Goal: Use online tool/utility: Utilize a website feature to perform a specific function

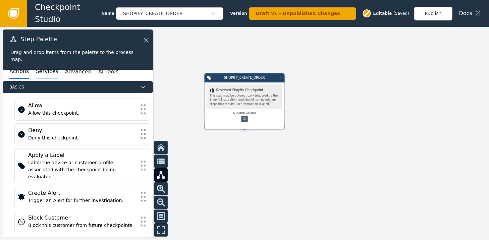
click at [45, 73] on button "Services" at bounding box center [47, 72] width 22 height 14
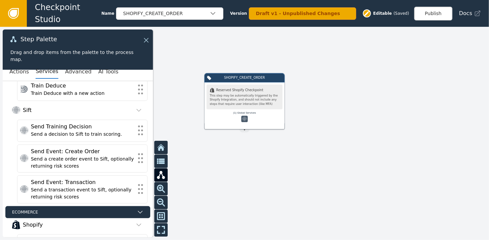
scroll to position [104, 0]
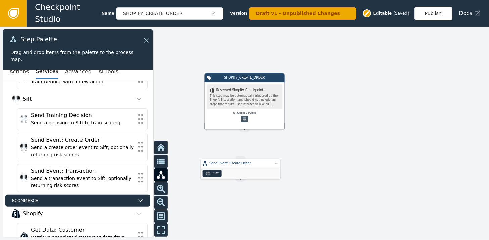
drag, startPoint x: 257, startPoint y: 171, endPoint x: 248, endPoint y: 171, distance: 8.4
click at [248, 171] on div "Sift" at bounding box center [240, 173] width 80 height 11
drag, startPoint x: 244, startPoint y: 131, endPoint x: 245, endPoint y: 159, distance: 27.5
click at [245, 159] on div "SHOPIFY_CREATE_ORDER .shopify-icon_svg__st0{fill:currentColor} Reserved Shopify…" at bounding box center [390, 197] width 293 height 128
click at [243, 160] on div "Sift" at bounding box center [244, 164] width 80 height 11
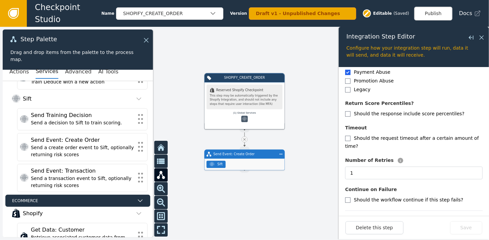
scroll to position [174, 0]
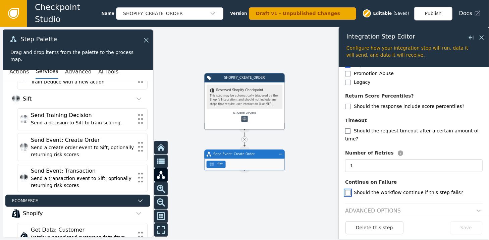
click at [349, 190] on input "checkbox" at bounding box center [347, 192] width 5 height 5
checkbox input "true"
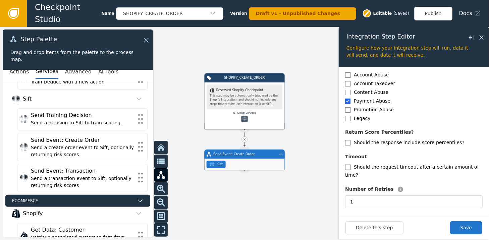
scroll to position [140, 0]
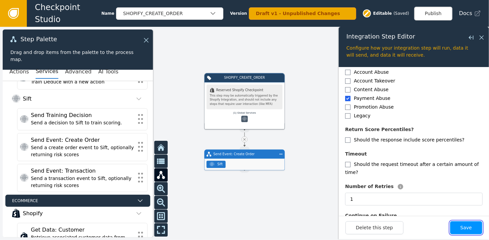
click at [467, 227] on button "Save" at bounding box center [466, 227] width 32 height 13
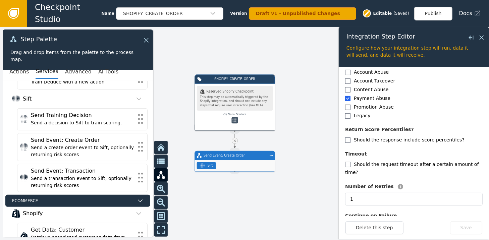
drag, startPoint x: 313, startPoint y: 77, endPoint x: 291, endPoint y: 72, distance: 22.4
click at [291, 72] on div at bounding box center [244, 133] width 489 height 213
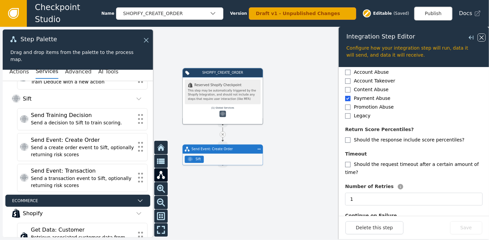
click at [482, 36] on icon at bounding box center [481, 37] width 7 height 7
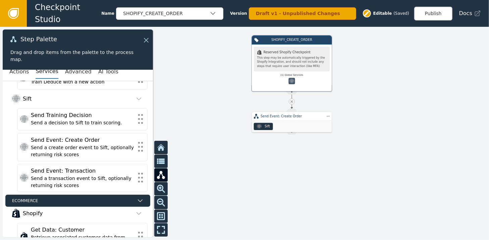
drag, startPoint x: 333, startPoint y: 123, endPoint x: 400, endPoint y: 87, distance: 76.7
click at [400, 87] on div at bounding box center [244, 133] width 489 height 213
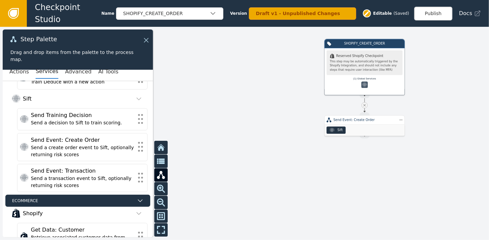
drag, startPoint x: 170, startPoint y: 104, endPoint x: 242, endPoint y: 106, distance: 71.8
click at [242, 108] on div at bounding box center [244, 133] width 489 height 213
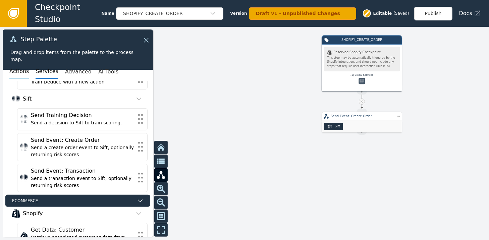
click at [12, 71] on button "Actions" at bounding box center [18, 72] width 19 height 14
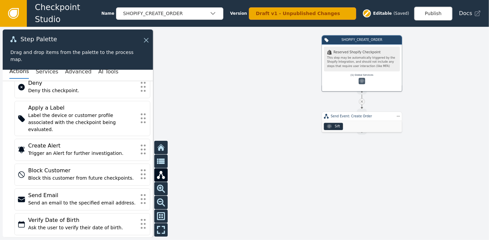
scroll to position [51, 0]
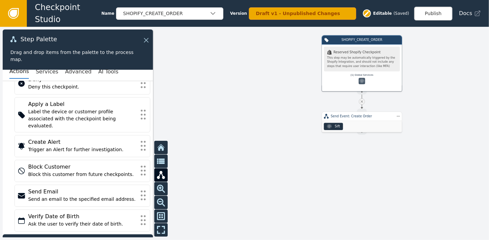
click at [103, 237] on span "Logic" at bounding box center [72, 240] width 127 height 6
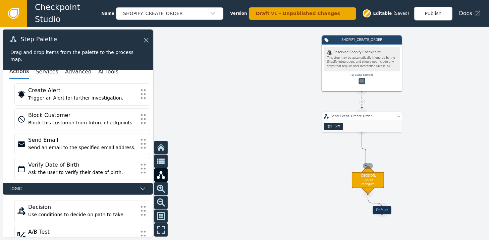
drag, startPoint x: 359, startPoint y: 132, endPoint x: 366, endPoint y: 166, distance: 34.5
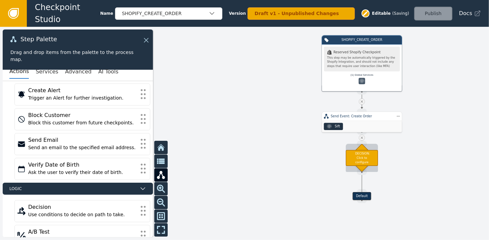
click at [367, 153] on div "DECISION: Click to configure" at bounding box center [362, 158] width 32 height 16
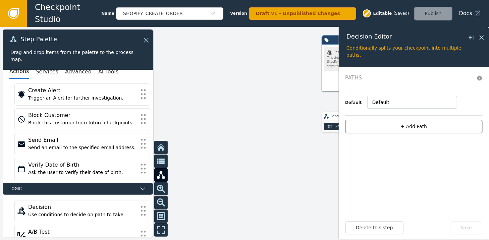
click at [413, 124] on button "+ Add Path" at bounding box center [413, 127] width 137 height 14
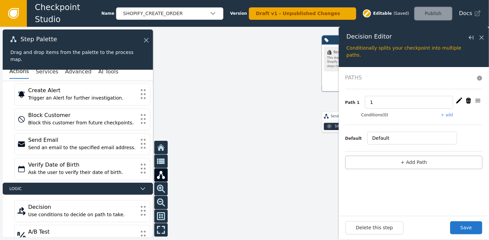
click at [451, 113] on button "+ add" at bounding box center [447, 115] width 12 height 6
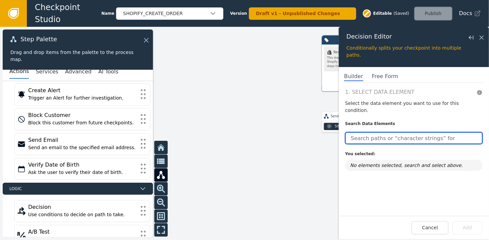
click at [388, 132] on input "text" at bounding box center [413, 138] width 137 height 12
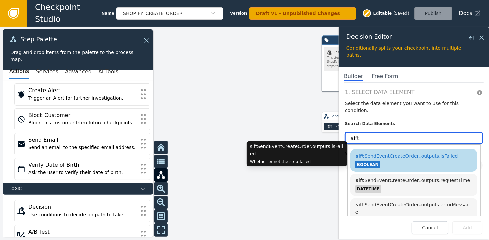
type input "sift."
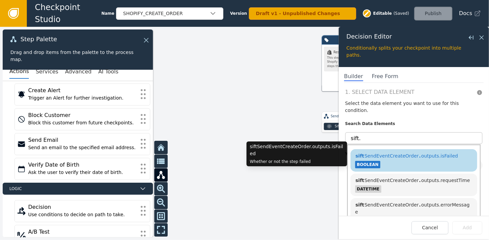
click at [394, 153] on span "sift SendEventCreateOrder . outputs.isFailed" at bounding box center [406, 155] width 103 height 5
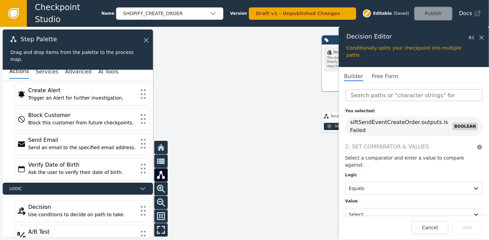
scroll to position [43, 0]
click at [434, 210] on div at bounding box center [408, 214] width 118 height 9
click at [368, 179] on div "True" at bounding box center [386, 185] width 83 height 12
click at [468, 229] on button "Add" at bounding box center [467, 227] width 30 height 13
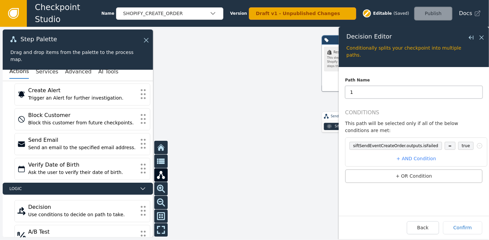
click at [362, 92] on input "1" at bounding box center [413, 92] width 137 height 13
type input "Sift Error"
click at [459, 227] on button "Confirm" at bounding box center [462, 227] width 39 height 13
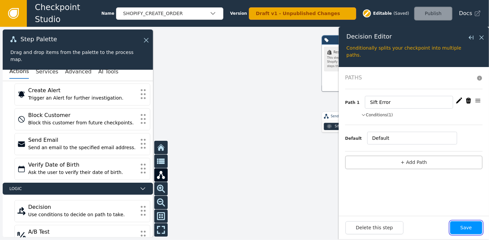
click at [468, 230] on button "Save" at bounding box center [466, 227] width 32 height 13
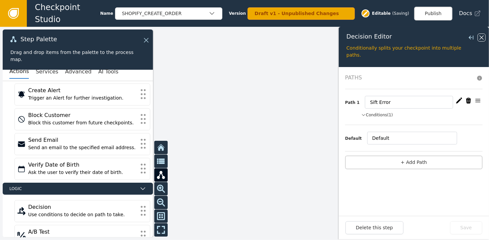
click at [481, 36] on icon at bounding box center [481, 37] width 7 height 7
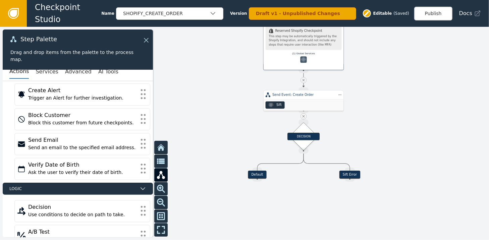
drag, startPoint x: 301, startPoint y: 86, endPoint x: 197, endPoint y: 65, distance: 106.8
click at [197, 65] on div at bounding box center [244, 133] width 489 height 213
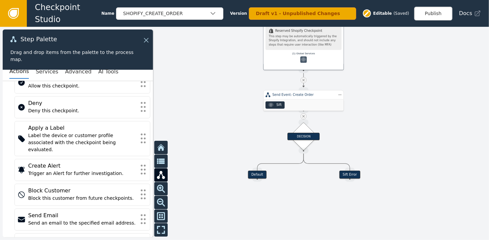
scroll to position [20, 0]
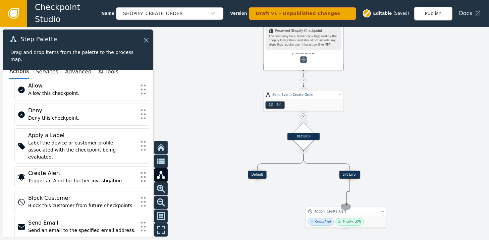
drag, startPoint x: 350, startPoint y: 178, endPoint x: 346, endPoint y: 205, distance: 27.4
click at [346, 202] on div "Target Handle for step Default Source Handle for step Target Handle for step Si…" at bounding box center [403, 138] width 293 height 128
click at [341, 219] on div "Action: Create Alert" at bounding box center [349, 215] width 80 height 9
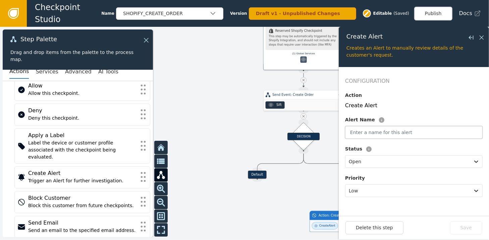
click at [372, 133] on input "text" at bounding box center [413, 132] width 137 height 13
type input "Sift Scoring Failed"
click at [466, 228] on button "Save" at bounding box center [466, 227] width 32 height 13
click at [481, 36] on icon at bounding box center [481, 37] width 7 height 7
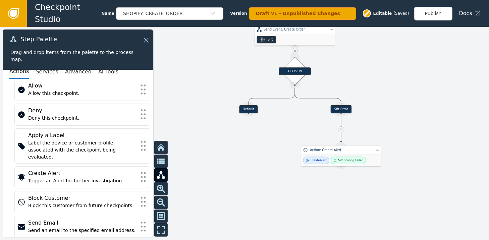
drag, startPoint x: 407, startPoint y: 137, endPoint x: 397, endPoint y: 61, distance: 77.4
click at [397, 61] on div at bounding box center [244, 133] width 489 height 213
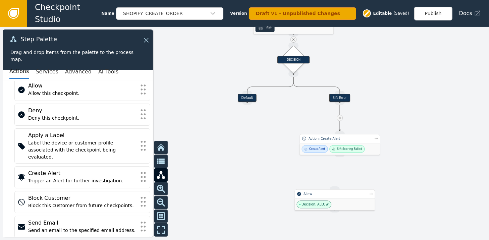
drag, startPoint x: 340, startPoint y: 154, endPoint x: 333, endPoint y: 177, distance: 24.0
click at [333, 178] on div "Target Handle for step Default Source Handle for step Target Handle for step Si…" at bounding box center [244, 133] width 489 height 213
drag, startPoint x: 340, startPoint y: 157, endPoint x: 336, endPoint y: 188, distance: 31.8
click at [336, 125] on div "Target Handle for step Default Source Handle for step Target Handle for step Si…" at bounding box center [393, 61] width 293 height 128
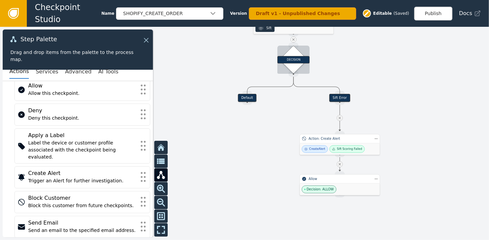
click at [295, 58] on div "DECISION" at bounding box center [293, 59] width 32 height 7
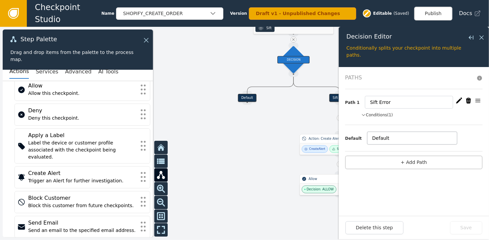
click at [391, 138] on input "Default" at bounding box center [412, 138] width 90 height 13
type input "D"
type input "G"
type input "Low Risk"
click at [463, 230] on button "Save" at bounding box center [466, 227] width 32 height 13
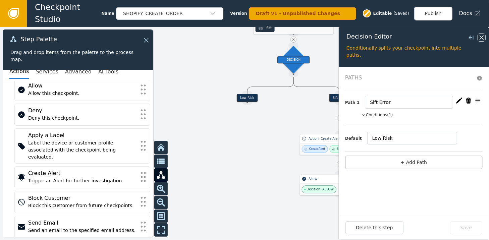
click at [482, 38] on icon at bounding box center [481, 38] width 4 height 4
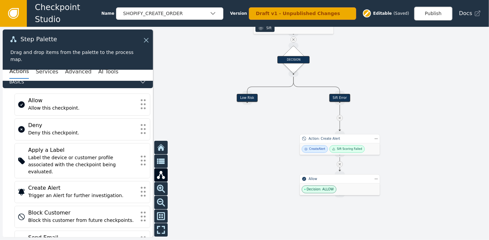
scroll to position [5, 0]
drag, startPoint x: 248, startPoint y: 103, endPoint x: 242, endPoint y: 132, distance: 30.1
click at [247, 125] on div "Target Handle for step Low Risk Source Handle for step Target Handle for step S…" at bounding box center [393, 61] width 293 height 128
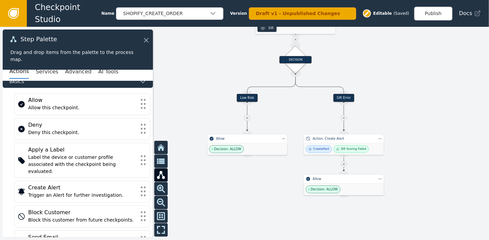
click at [344, 165] on icon at bounding box center [344, 164] width 4 height 4
drag, startPoint x: 341, startPoint y: 185, endPoint x: 341, endPoint y: 214, distance: 28.8
click at [341, 214] on div "Decision: ALLOW" at bounding box center [344, 219] width 80 height 12
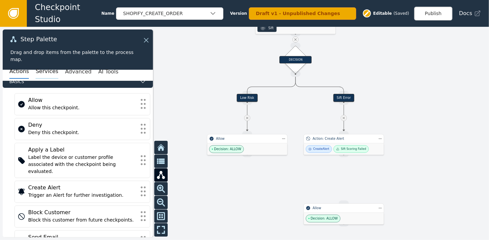
click at [38, 70] on button "Services" at bounding box center [47, 72] width 22 height 14
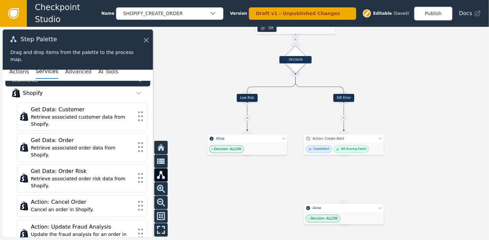
scroll to position [238, 0]
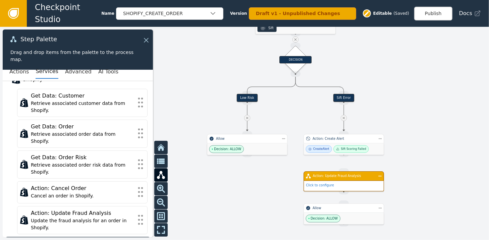
drag, startPoint x: 344, startPoint y: 155, endPoint x: 343, endPoint y: 169, distance: 14.5
click at [343, 169] on div "Target Handle for step Low Risk Source Handle for step Target Handle for step S…" at bounding box center [244, 133] width 489 height 213
drag, startPoint x: 344, startPoint y: 152, endPoint x: 343, endPoint y: 171, distance: 18.8
click at [343, 125] on div "Target Handle for step Low Risk Source Handle for step Target Handle for step S…" at bounding box center [393, 61] width 293 height 128
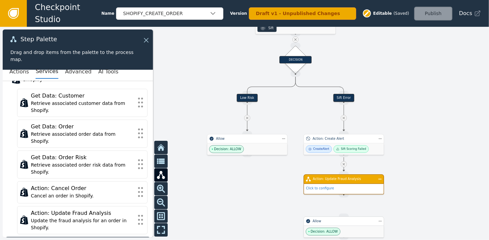
drag, startPoint x: 338, startPoint y: 210, endPoint x: 337, endPoint y: 223, distance: 13.1
click at [337, 223] on div "Allow" at bounding box center [343, 221] width 62 height 5
drag, startPoint x: 344, startPoint y: 195, endPoint x: 341, endPoint y: 209, distance: 13.7
click at [341, 212] on div "Target Handle for step Low Risk Source Handle for step Target Handle for step S…" at bounding box center [244, 133] width 489 height 213
drag, startPoint x: 341, startPoint y: 196, endPoint x: 343, endPoint y: 216, distance: 19.9
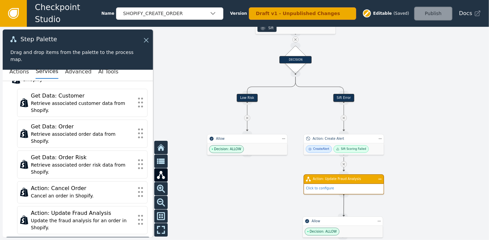
click at [343, 125] on div "Target Handle for step Low Risk Source Handle for step Target Handle for step S…" at bounding box center [393, 61] width 293 height 128
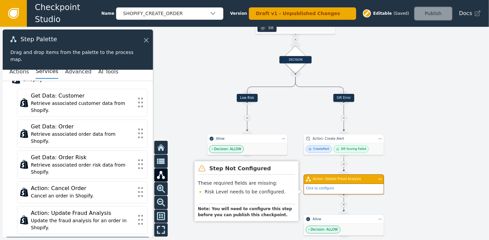
click at [323, 182] on div "Action: Update Fraud Analysis" at bounding box center [343, 179] width 80 height 10
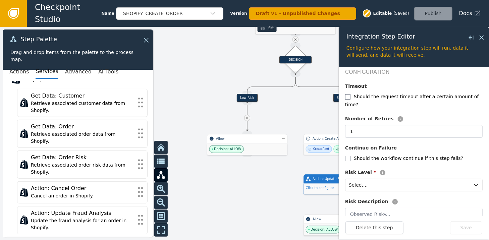
scroll to position [110, 0]
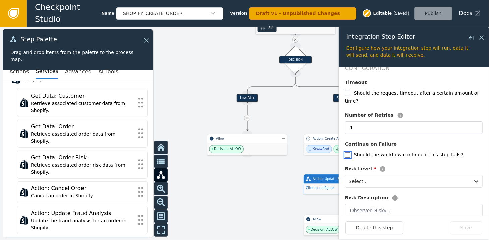
click at [347, 152] on input "checkbox" at bounding box center [347, 154] width 5 height 5
checkbox input "true"
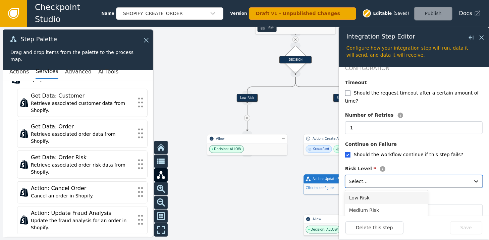
click at [378, 177] on div at bounding box center [408, 181] width 118 height 9
click at [365, 192] on div "Low Risk" at bounding box center [386, 198] width 83 height 12
click at [385, 204] on input "text" at bounding box center [413, 210] width 137 height 13
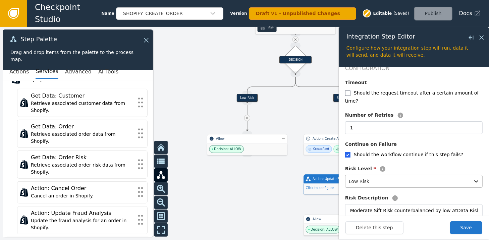
click at [377, 177] on div at bounding box center [408, 181] width 118 height 9
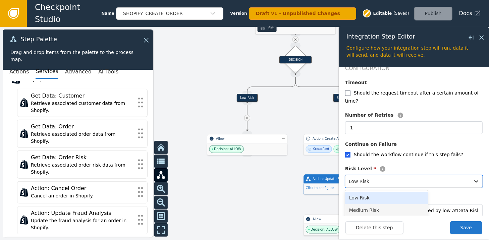
click at [360, 204] on div "Medium Risk" at bounding box center [386, 210] width 83 height 12
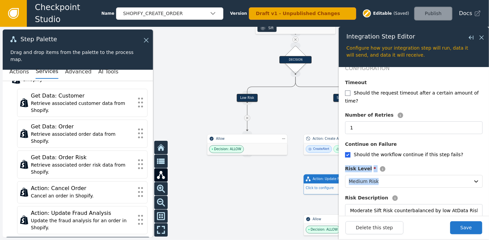
drag, startPoint x: 483, startPoint y: 142, endPoint x: 485, endPoint y: 174, distance: 31.9
click at [485, 174] on form "Overview Integration Shopify Configure Integration Service Update the fraud ana…" at bounding box center [414, 141] width 150 height 149
drag, startPoint x: 485, startPoint y: 174, endPoint x: 433, endPoint y: 107, distance: 84.4
click at [433, 112] on div "Number of Retries" at bounding box center [413, 117] width 137 height 10
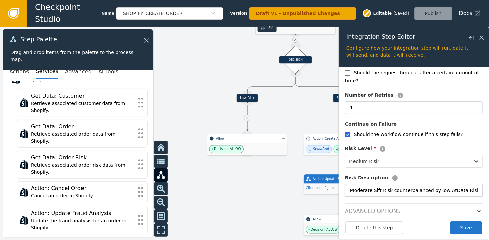
click at [463, 184] on input "Moderate Sift Risk counterbalanced by low AtData Risk" at bounding box center [413, 190] width 137 height 13
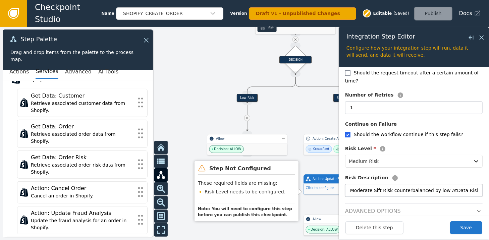
drag, startPoint x: 471, startPoint y: 176, endPoint x: 303, endPoint y: 174, distance: 167.3
click at [303, 0] on body "Checkpoint Studio Name SHOPIFY_CREATE_ORDER Version Draft v1 - Unpublished Chan…" at bounding box center [244, 0] width 489 height 0
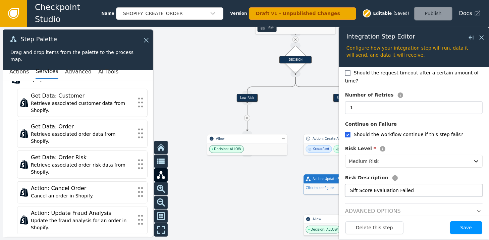
type input "Sift Score Evaluation Failed"
click at [463, 226] on button "Save" at bounding box center [466, 227] width 32 height 13
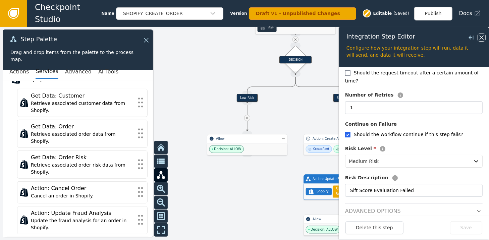
click at [483, 36] on icon at bounding box center [481, 38] width 4 height 4
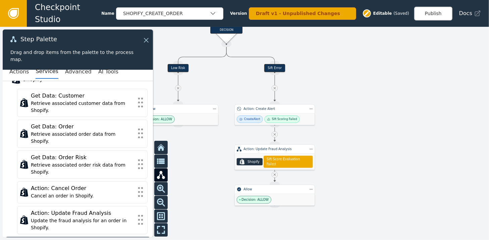
drag, startPoint x: 411, startPoint y: 143, endPoint x: 342, endPoint y: 113, distance: 75.2
click at [342, 113] on div at bounding box center [244, 133] width 489 height 213
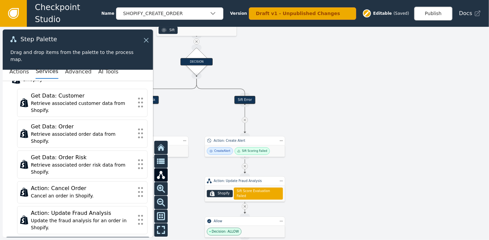
drag, startPoint x: 389, startPoint y: 70, endPoint x: 359, endPoint y: 102, distance: 43.6
click at [359, 102] on div at bounding box center [244, 133] width 489 height 213
click at [199, 55] on div "DECISION" at bounding box center [197, 62] width 20 height 20
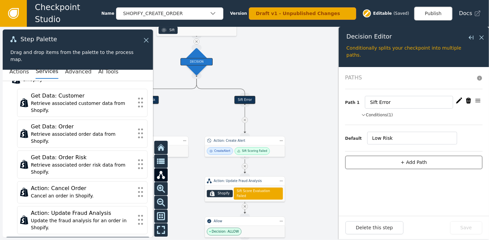
click at [413, 162] on button "+ Add Path" at bounding box center [413, 163] width 137 height 14
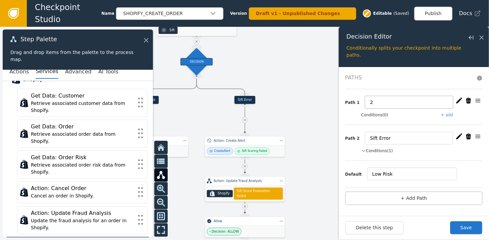
click at [392, 101] on input "2" at bounding box center [409, 102] width 88 height 13
type input "Medium Risk"
click at [449, 113] on button "+ add" at bounding box center [447, 115] width 12 height 6
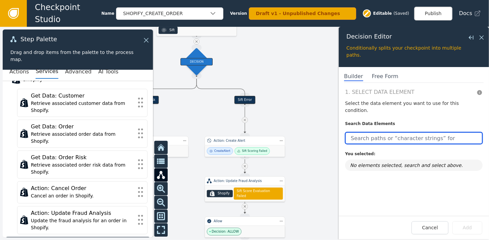
click at [414, 132] on input "text" at bounding box center [413, 138] width 137 height 12
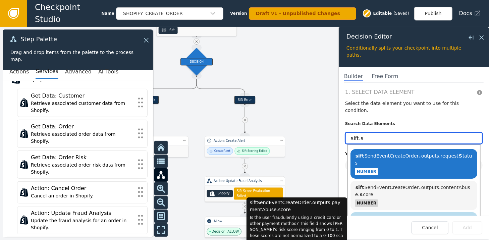
type input "sift.s"
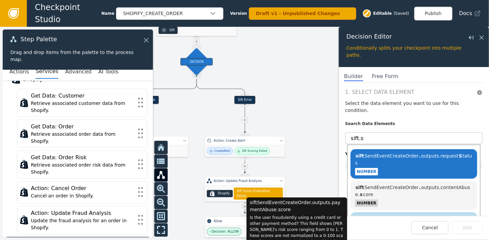
click at [423, 216] on span "sift SendEventCreateOrder . outputs.paymentAbuse. s core" at bounding box center [413, 222] width 116 height 12
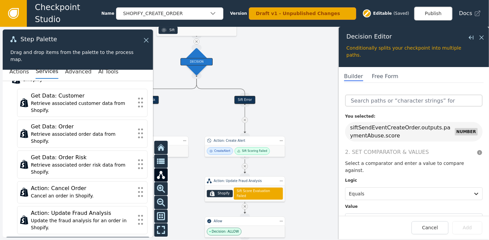
scroll to position [43, 0]
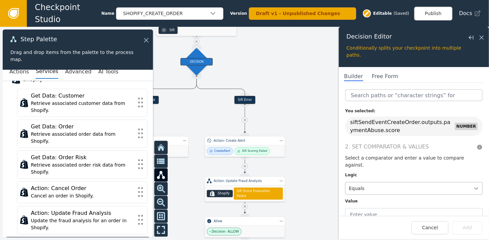
click at [473, 185] on icon at bounding box center [476, 188] width 7 height 7
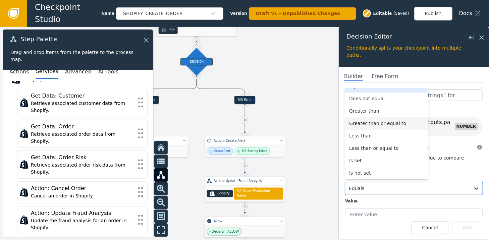
click at [384, 117] on div "Greater than or equal to" at bounding box center [386, 123] width 83 height 12
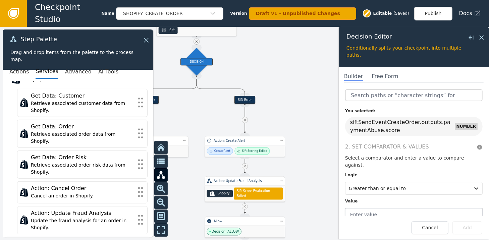
click at [378, 208] on input "text" at bounding box center [413, 214] width 137 height 13
type input "0.14"
click at [470, 228] on button "Add" at bounding box center [467, 227] width 30 height 13
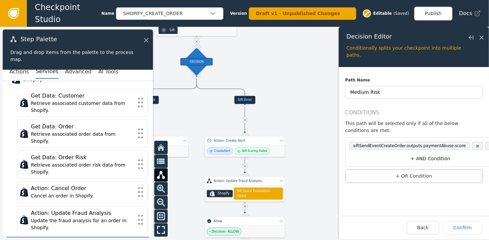
click at [421, 153] on button "+ AND Condition" at bounding box center [430, 159] width 167 height 12
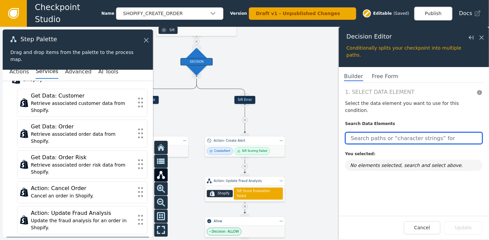
click at [376, 133] on input "text" at bounding box center [413, 138] width 137 height 12
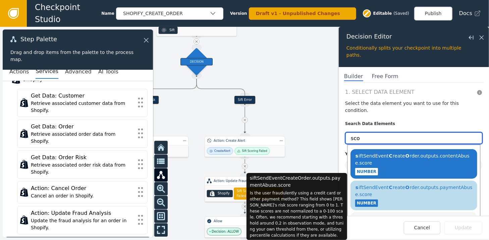
type input "sco"
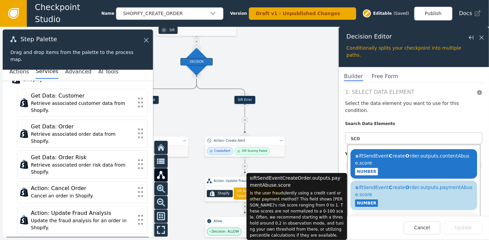
click at [404, 185] on span "s iftSendEvent C reate O rder.outputs.paymentAbuse.score" at bounding box center [413, 191] width 117 height 12
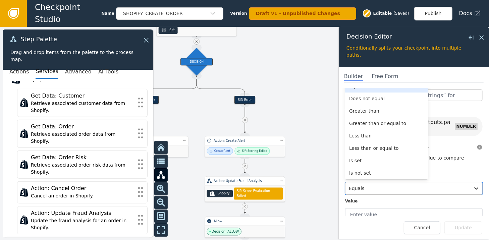
click at [474, 187] on icon at bounding box center [476, 188] width 4 height 2
click at [358, 130] on div "Less than" at bounding box center [386, 136] width 83 height 12
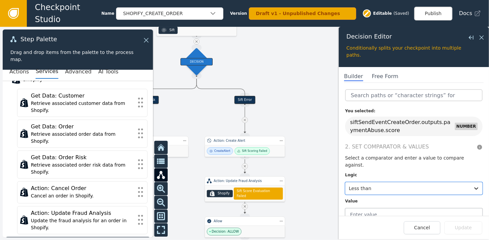
click at [367, 208] on input "text" at bounding box center [413, 214] width 137 height 13
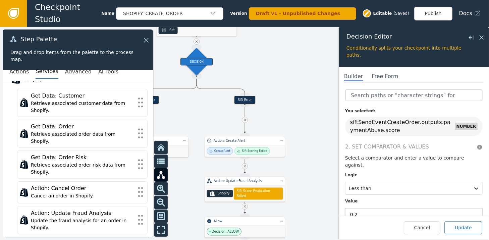
type input "0.2"
click at [464, 230] on button "Update" at bounding box center [463, 227] width 38 height 13
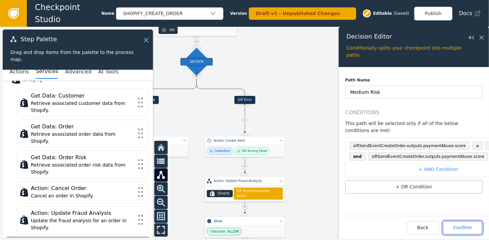
click at [464, 227] on button "Confirm" at bounding box center [462, 227] width 39 height 13
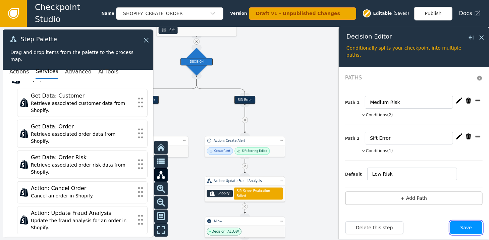
click at [466, 228] on button "Save" at bounding box center [466, 227] width 32 height 13
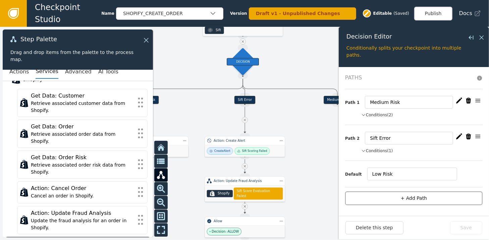
click at [411, 196] on button "+ Add Path" at bounding box center [413, 198] width 137 height 14
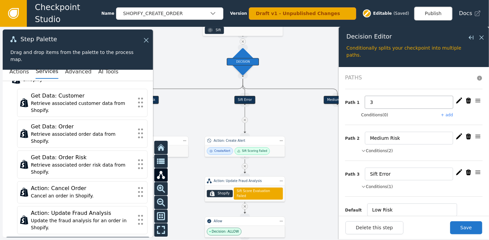
click at [383, 98] on input "3" at bounding box center [409, 102] width 88 height 13
type input "High Risk"
click at [445, 114] on button "+ add" at bounding box center [447, 115] width 12 height 6
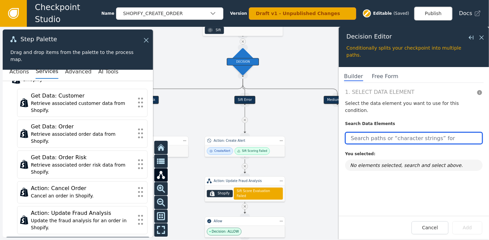
click at [388, 132] on input "text" at bounding box center [413, 138] width 137 height 12
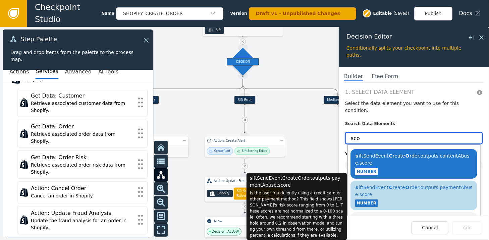
type input "sco"
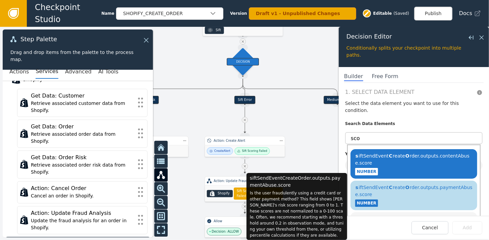
click at [364, 185] on span "s iftSendEvent C reate O rder.outputs.paymentAbuse.score" at bounding box center [413, 191] width 117 height 12
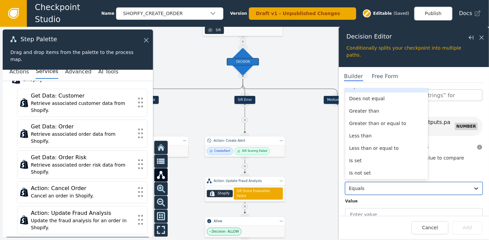
click at [470, 182] on div at bounding box center [476, 188] width 12 height 12
click at [392, 117] on div "Greater than or equal to" at bounding box center [386, 123] width 83 height 12
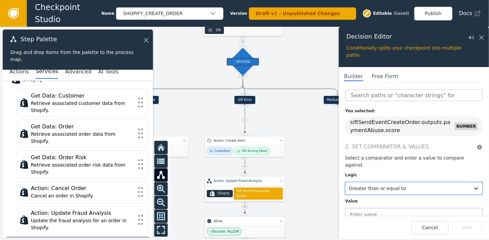
click at [375, 208] on input "text" at bounding box center [413, 214] width 137 height 13
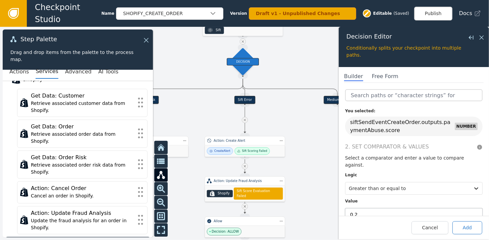
type input "0,2"
click at [464, 226] on button "Add" at bounding box center [467, 227] width 30 height 13
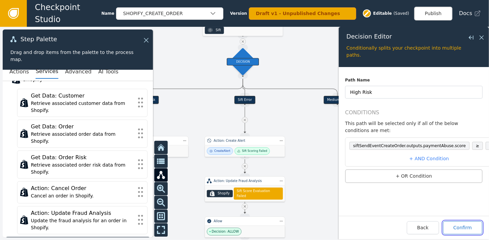
click at [461, 232] on button "Confirm" at bounding box center [462, 227] width 39 height 13
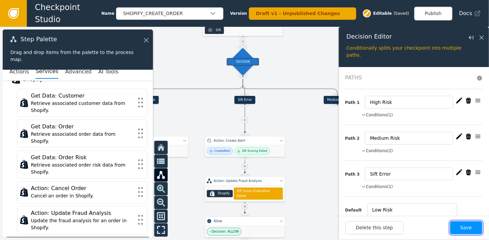
click at [465, 226] on button "Save" at bounding box center [466, 227] width 32 height 13
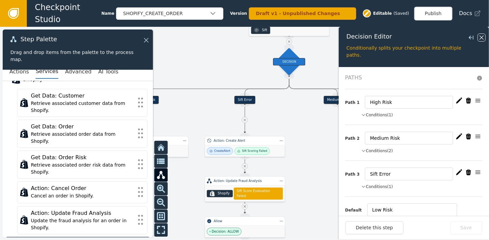
click at [484, 35] on icon at bounding box center [481, 37] width 7 height 7
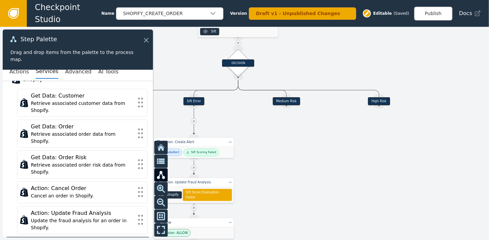
drag, startPoint x: 444, startPoint y: 59, endPoint x: 393, endPoint y: 60, distance: 51.0
click at [393, 60] on div at bounding box center [244, 133] width 489 height 213
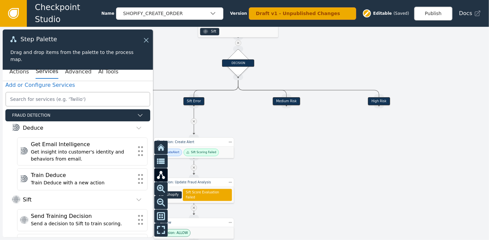
scroll to position [0, 0]
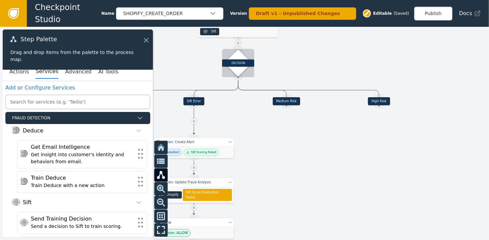
click at [241, 56] on div "DECISION" at bounding box center [238, 63] width 20 height 20
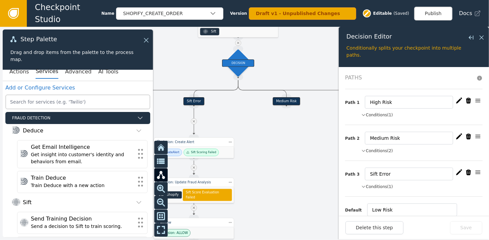
click at [363, 113] on icon "button" at bounding box center [363, 115] width 5 height 6
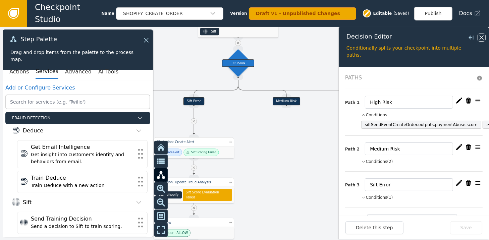
click at [481, 38] on icon at bounding box center [481, 37] width 7 height 7
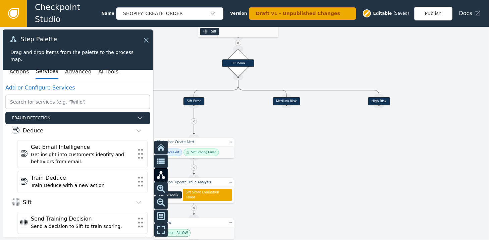
click at [290, 102] on div "Medium Risk" at bounding box center [286, 101] width 27 height 8
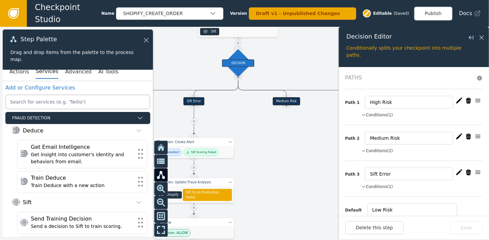
click at [378, 148] on button "Conditions (2)" at bounding box center [377, 151] width 32 height 6
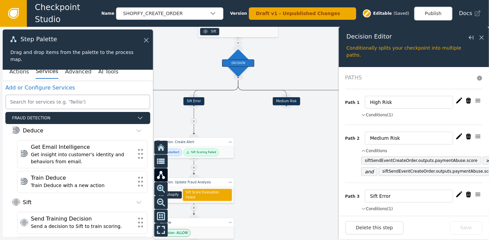
scroll to position [0, 23]
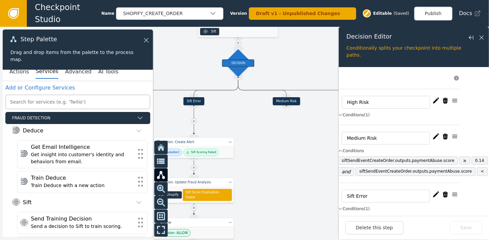
click at [471, 160] on span "0.14" at bounding box center [479, 161] width 16 height 8
click at [433, 137] on icon "button" at bounding box center [436, 136] width 6 height 6
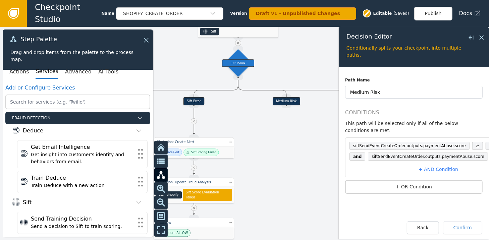
click at [485, 142] on span "0.14" at bounding box center [493, 146] width 16 height 8
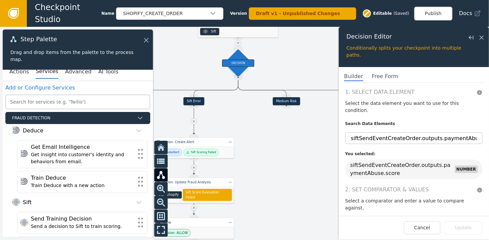
click at [479, 137] on div "1. Select Data Element Select the data element you want to use for this conditi…" at bounding box center [414, 152] width 150 height 128
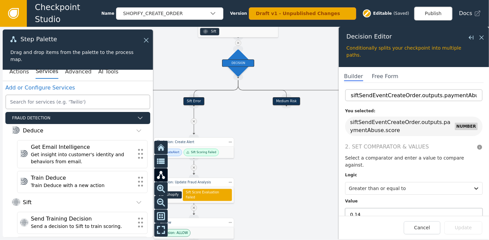
click at [377, 208] on input "0.14" at bounding box center [413, 214] width 137 height 13
type input "0.12"
click at [469, 226] on button "Update" at bounding box center [463, 227] width 38 height 13
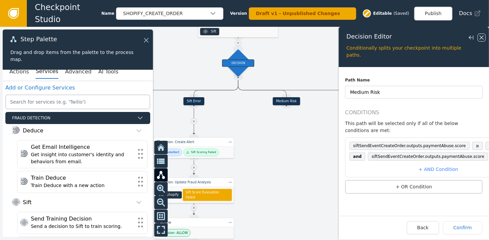
click at [483, 36] on icon at bounding box center [481, 38] width 4 height 4
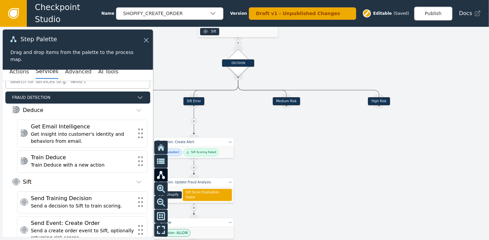
scroll to position [8, 0]
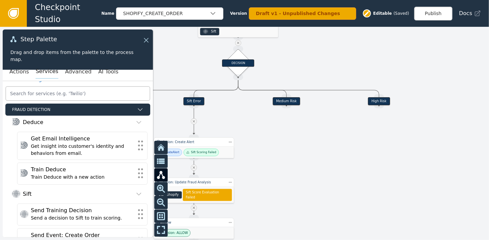
click at [38, 70] on button "Services" at bounding box center [47, 72] width 22 height 14
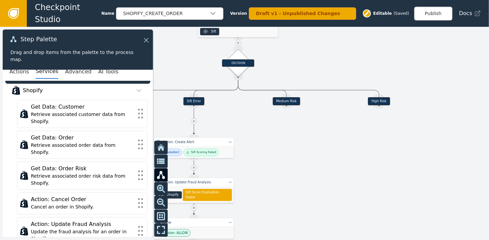
scroll to position [229, 0]
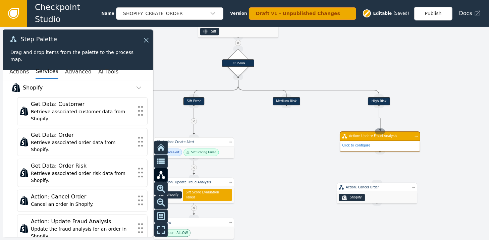
drag, startPoint x: 378, startPoint y: 104, endPoint x: 380, endPoint y: 131, distance: 26.9
click at [380, 129] on div "Target Handle for step Low Risk Source Handle for step Target Handle for step S…" at bounding box center [243, 65] width 293 height 128
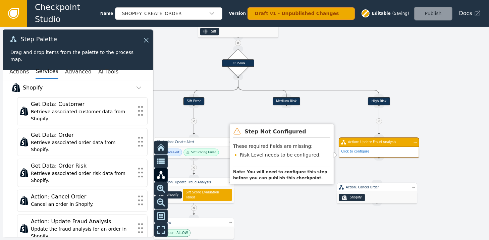
click at [373, 146] on div "Action: Update Fraud Analysis" at bounding box center [379, 142] width 80 height 10
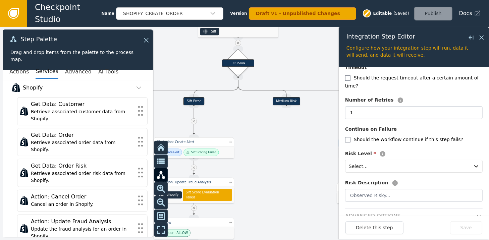
scroll to position [130, 0]
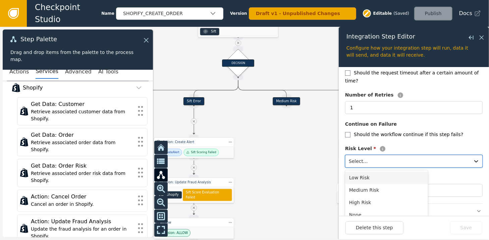
click at [447, 157] on div at bounding box center [408, 161] width 118 height 9
click at [360, 196] on div "High Risk" at bounding box center [386, 202] width 83 height 12
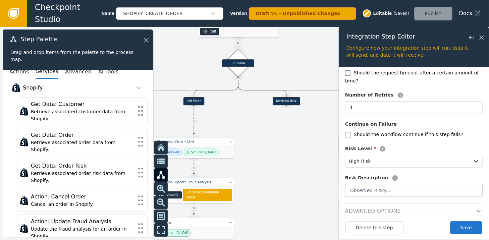
click at [370, 184] on input "text" at bounding box center [413, 190] width 137 height 13
type input "S"
type input "High Risk from Sift Model"
click at [464, 230] on button "Save" at bounding box center [466, 227] width 32 height 13
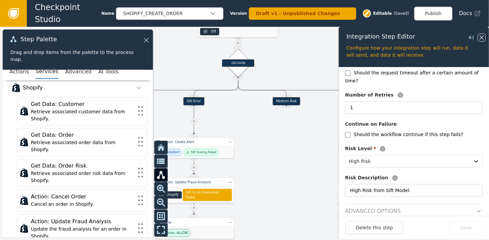
click at [480, 36] on icon at bounding box center [481, 38] width 4 height 4
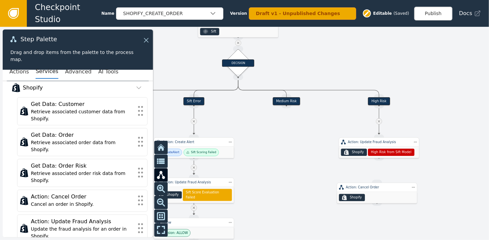
drag, startPoint x: 378, startPoint y: 158, endPoint x: 376, endPoint y: 169, distance: 11.4
click at [377, 173] on div "Target Handle for step Low Risk Source Handle for step Target Handle for step S…" at bounding box center [244, 133] width 489 height 213
drag, startPoint x: 380, startPoint y: 159, endPoint x: 377, endPoint y: 180, distance: 21.0
click at [377, 129] on div "Target Handle for step Low Risk Source Handle for step Target Handle for step S…" at bounding box center [243, 65] width 293 height 128
click at [375, 185] on div "Action: Cancel Order" at bounding box center [379, 182] width 80 height 9
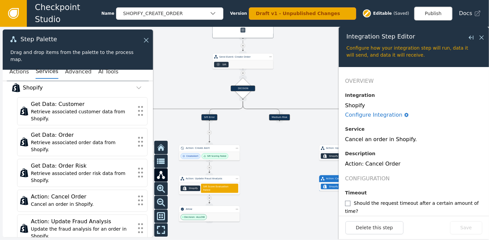
click at [245, 165] on div at bounding box center [244, 133] width 489 height 213
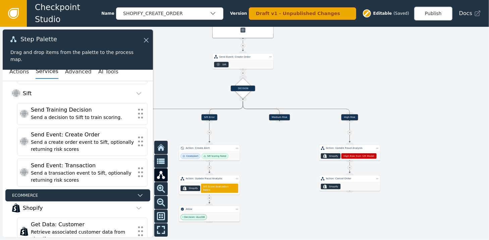
scroll to position [102, 0]
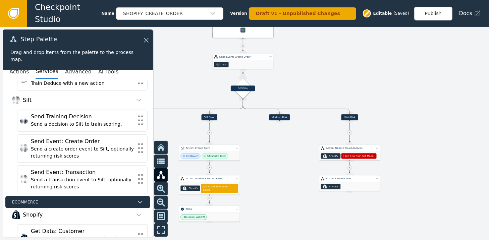
click at [345, 183] on div ".shopify-icon_svg__st0{fill:currentColor} Shopify" at bounding box center [349, 186] width 61 height 8
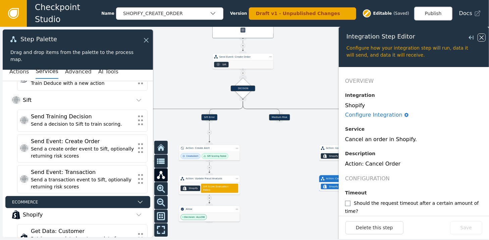
click at [480, 36] on icon at bounding box center [481, 38] width 4 height 4
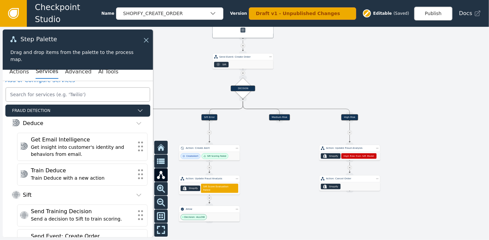
scroll to position [0, 0]
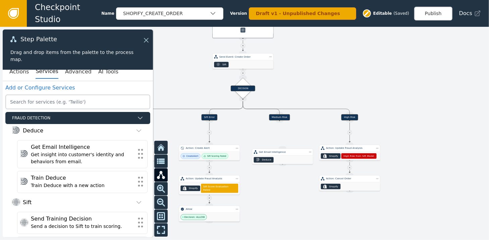
drag, startPoint x: 279, startPoint y: 121, endPoint x: 279, endPoint y: 135, distance: 14.1
click at [278, 139] on div "Target Handle for step Low Risk Source Handle for step Target Handle for step S…" at bounding box center [244, 133] width 489 height 213
drag, startPoint x: 280, startPoint y: 120, endPoint x: 275, endPoint y: 132, distance: 12.2
click at [275, 133] on div "Target Handle for step Low Risk Source Handle for step Target Handle for step S…" at bounding box center [244, 133] width 489 height 213
drag, startPoint x: 280, startPoint y: 121, endPoint x: 280, endPoint y: 148, distance: 27.2
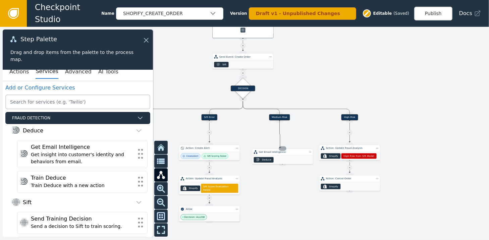
click at [280, 138] on div "Target Handle for step Low Risk Source Handle for step Target Handle for step S…" at bounding box center [247, 89] width 222 height 97
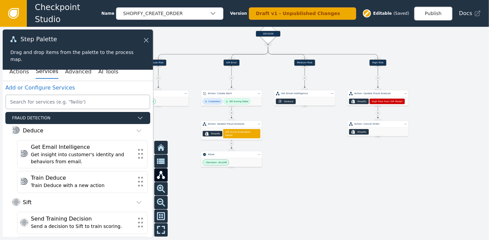
drag, startPoint x: 412, startPoint y: 124, endPoint x: 434, endPoint y: 70, distance: 59.0
click at [434, 70] on div at bounding box center [244, 133] width 489 height 213
click at [298, 98] on div "Deduce" at bounding box center [304, 101] width 61 height 8
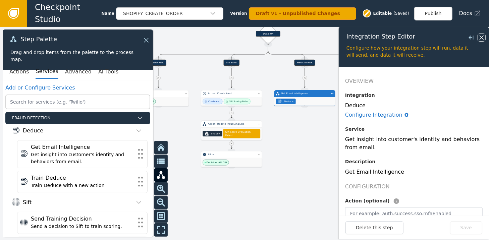
click at [480, 38] on icon at bounding box center [481, 37] width 7 height 7
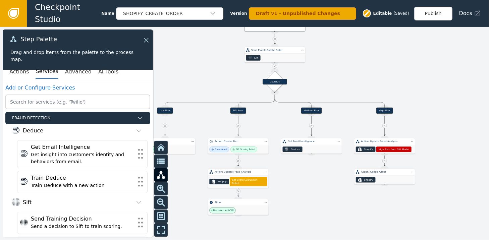
drag, startPoint x: 322, startPoint y: 40, endPoint x: 329, endPoint y: 87, distance: 47.7
click at [329, 87] on div at bounding box center [244, 133] width 489 height 213
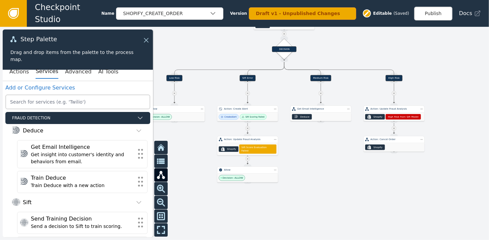
drag, startPoint x: 379, startPoint y: 84, endPoint x: 388, endPoint y: 53, distance: 33.2
click at [388, 53] on div at bounding box center [244, 133] width 489 height 213
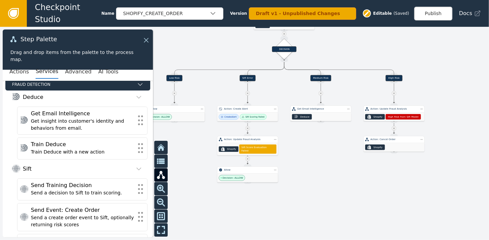
scroll to position [31, 0]
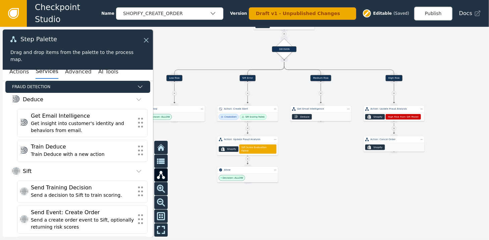
click at [320, 94] on icon at bounding box center [321, 94] width 2 height 2
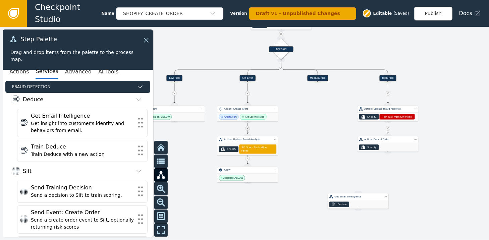
drag, startPoint x: 316, startPoint y: 116, endPoint x: 353, endPoint y: 203, distance: 95.2
click at [353, 203] on div "Deduce" at bounding box center [358, 204] width 61 height 8
click at [17, 71] on button "Actions" at bounding box center [18, 72] width 19 height 14
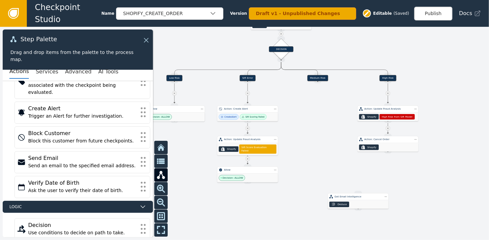
scroll to position [103, 0]
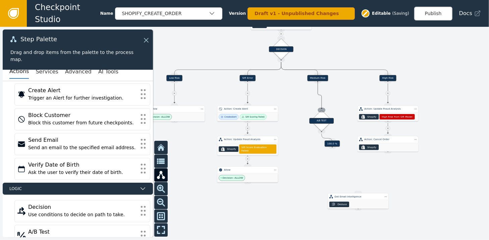
drag, startPoint x: 317, startPoint y: 81, endPoint x: 321, endPoint y: 109, distance: 27.9
click at [321, 99] on div "Target Handle for step Low Risk Source Handle for step Target Handle for step S…" at bounding box center [285, 50] width 222 height 97
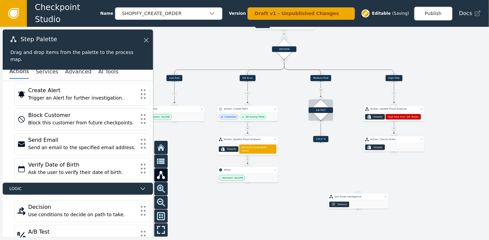
click at [318, 112] on div "A/B TEST" at bounding box center [320, 110] width 24 height 6
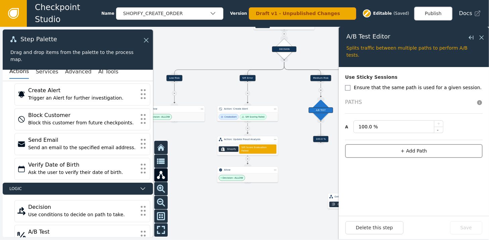
click at [411, 152] on button "+ Add Path" at bounding box center [413, 151] width 137 height 14
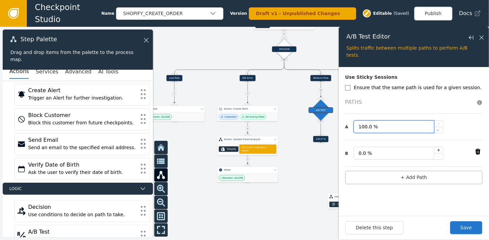
click at [364, 126] on input "100.0 %" at bounding box center [393, 126] width 81 height 13
type input "50.0 %"
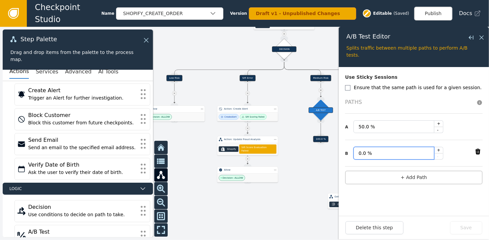
click at [360, 152] on input "0.0 %" at bounding box center [393, 153] width 81 height 13
type input "50.0 %"
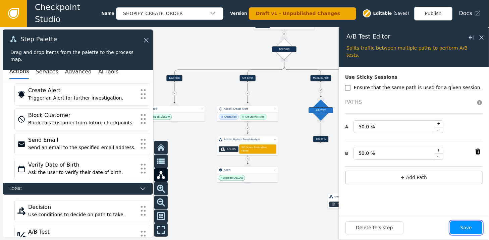
click at [465, 222] on button "Save" at bounding box center [466, 227] width 32 height 13
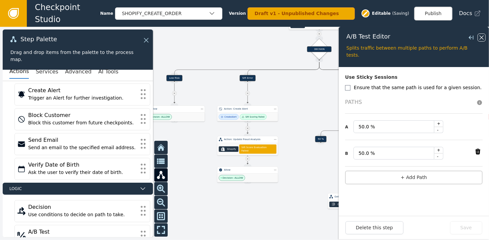
click at [481, 37] on icon at bounding box center [481, 37] width 7 height 7
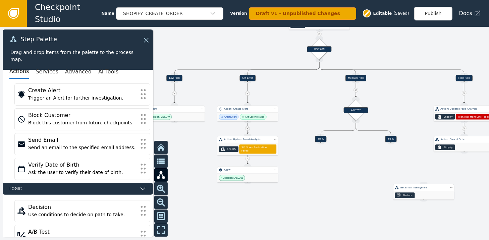
drag, startPoint x: 352, startPoint y: 207, endPoint x: 417, endPoint y: 197, distance: 66.4
click at [417, 197] on div "Deduce" at bounding box center [423, 195] width 61 height 8
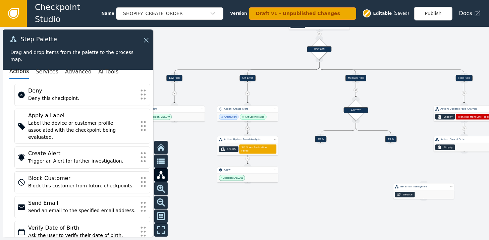
scroll to position [38, 0]
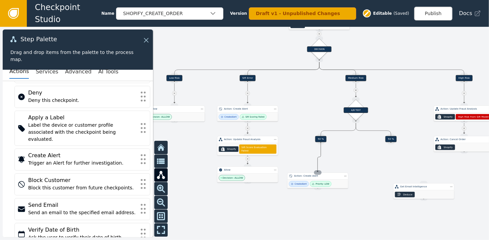
drag, startPoint x: 321, startPoint y: 142, endPoint x: 317, endPoint y: 172, distance: 29.4
click at [317, 99] on div "Target Handle for step Low Risk Source Handle for step Target Handle for step S…" at bounding box center [285, 50] width 222 height 97
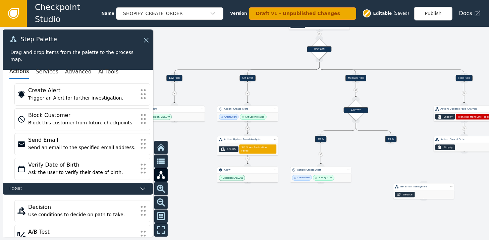
scroll to position [0, 0]
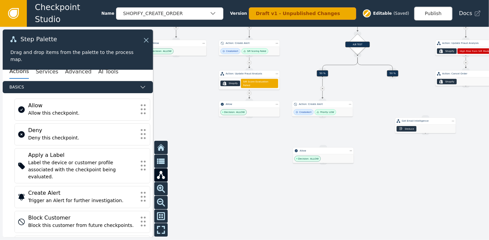
drag, startPoint x: 367, startPoint y: 174, endPoint x: 369, endPoint y: 109, distance: 65.7
click at [369, 109] on div at bounding box center [244, 133] width 489 height 213
drag, startPoint x: 318, startPoint y: 155, endPoint x: 319, endPoint y: 187, distance: 31.5
click at [319, 187] on div "Decision: ALLOW" at bounding box center [325, 190] width 61 height 9
click at [39, 74] on button "Services" at bounding box center [47, 72] width 22 height 14
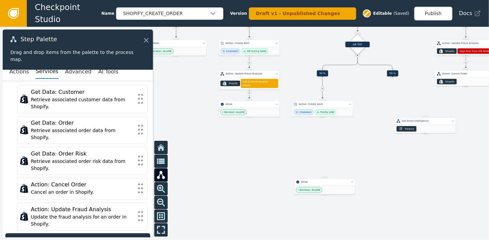
scroll to position [241, 0]
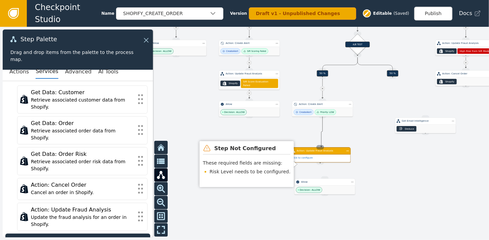
drag, startPoint x: 322, startPoint y: 117, endPoint x: 321, endPoint y: 147, distance: 29.8
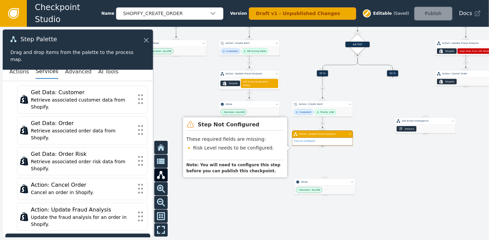
click at [322, 140] on div "Click to configure" at bounding box center [322, 142] width 60 height 8
click at [316, 138] on div "Click to configure" at bounding box center [322, 142] width 60 height 8
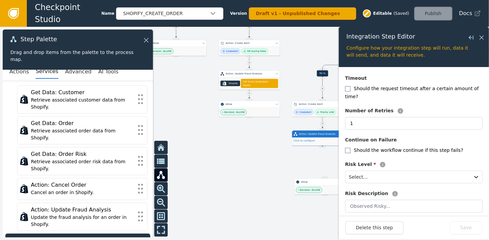
scroll to position [97, 0]
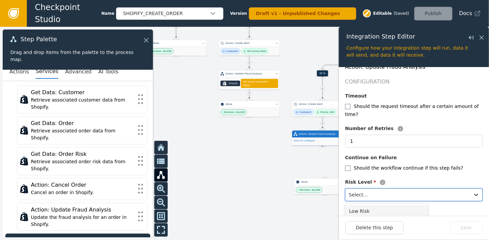
click at [407, 190] on div at bounding box center [408, 194] width 118 height 9
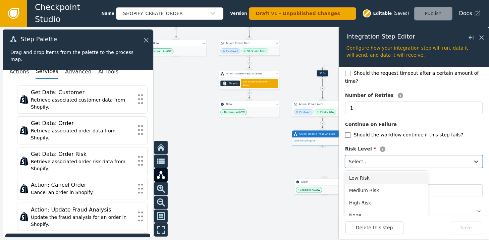
scroll to position [130, 0]
click at [367, 184] on div "Medium Risk" at bounding box center [386, 190] width 83 height 12
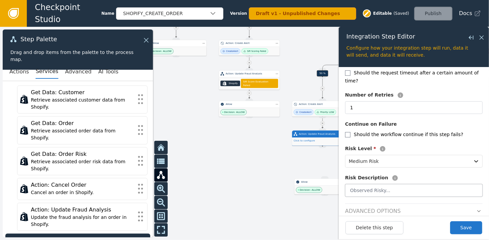
click at [379, 184] on input "text" at bounding box center [413, 190] width 137 height 13
type input "Sift Score Medium Risk"
click at [462, 223] on button "Save" at bounding box center [466, 227] width 32 height 13
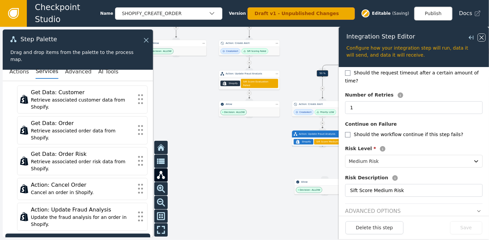
click at [479, 37] on icon at bounding box center [481, 37] width 7 height 7
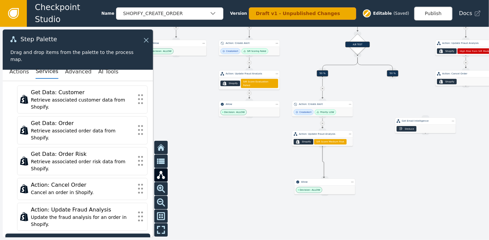
drag, startPoint x: 323, startPoint y: 147, endPoint x: 324, endPoint y: 177, distance: 30.2
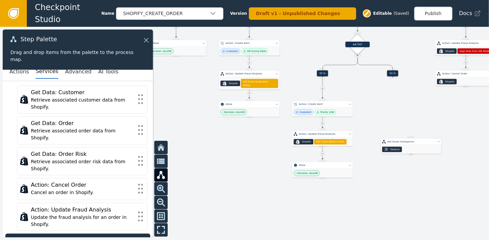
drag, startPoint x: 425, startPoint y: 125, endPoint x: 411, endPoint y: 146, distance: 25.3
click at [411, 146] on div "Deduce" at bounding box center [410, 149] width 61 height 8
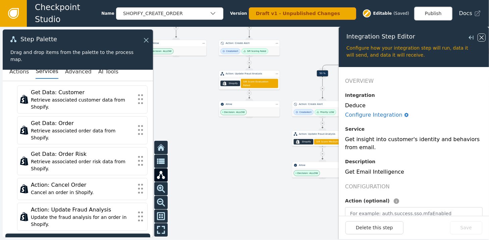
click at [481, 40] on icon at bounding box center [481, 37] width 7 height 7
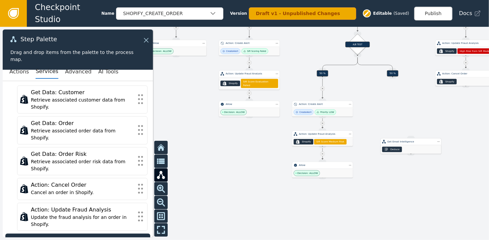
click at [430, 145] on div "Deduce" at bounding box center [410, 149] width 61 height 8
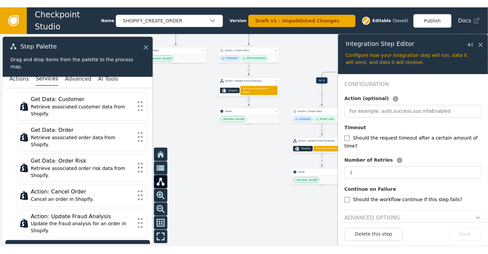
scroll to position [95, 0]
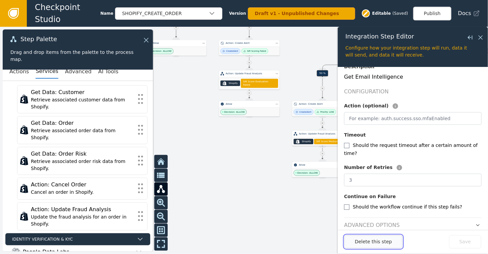
click at [366, 240] on button "Delete this step" at bounding box center [373, 242] width 58 height 13
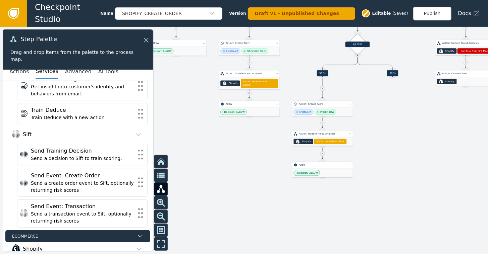
scroll to position [0, 0]
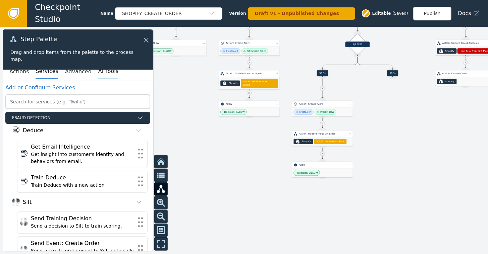
click at [98, 77] on button "AI Tools" at bounding box center [108, 72] width 20 height 14
